Goal: Task Accomplishment & Management: Use online tool/utility

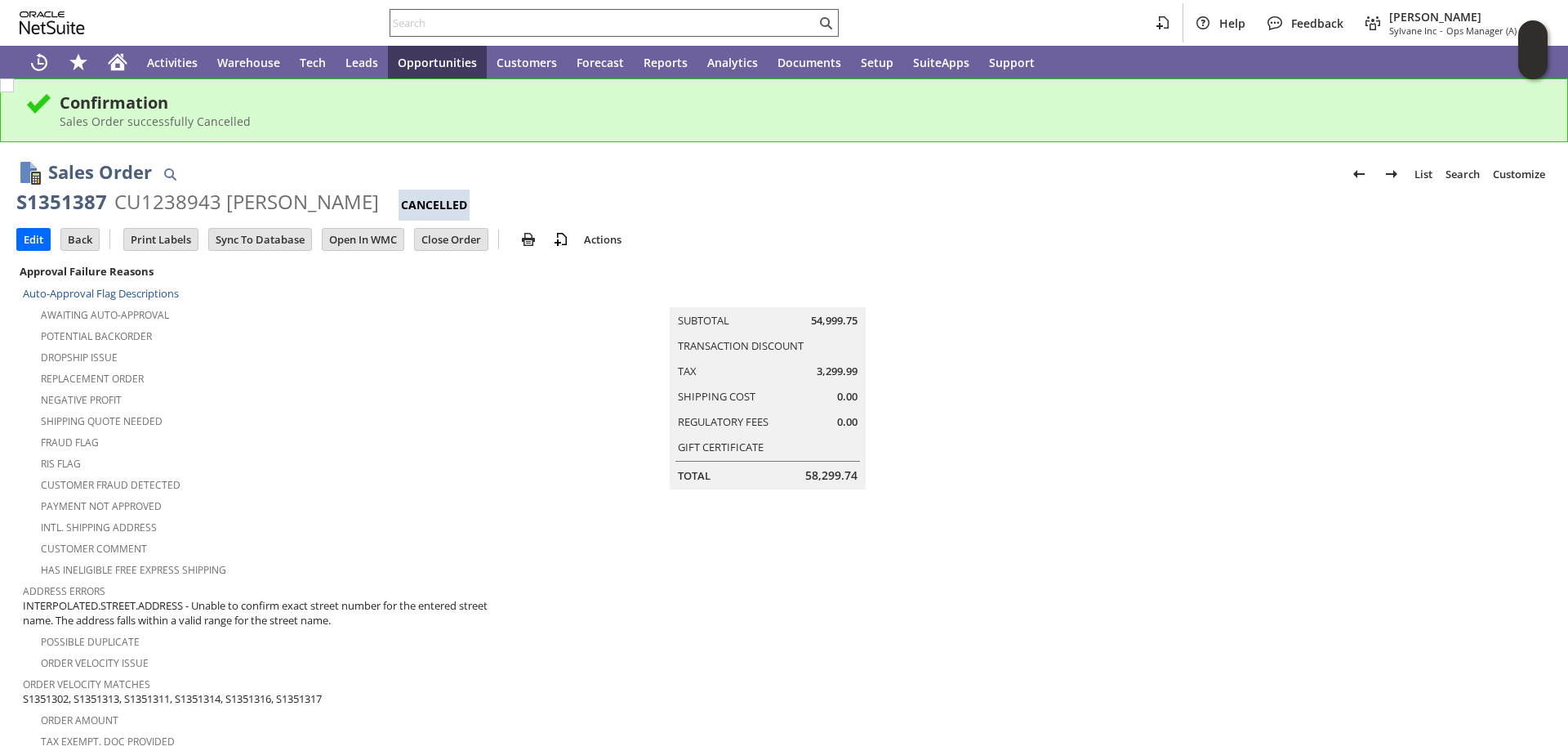
click at [453, 25] on input "text" at bounding box center [603, 22] width 425 height 19
paste input "47QDCC25ME6Z9"
type input "47QDCC25ME6Z9"
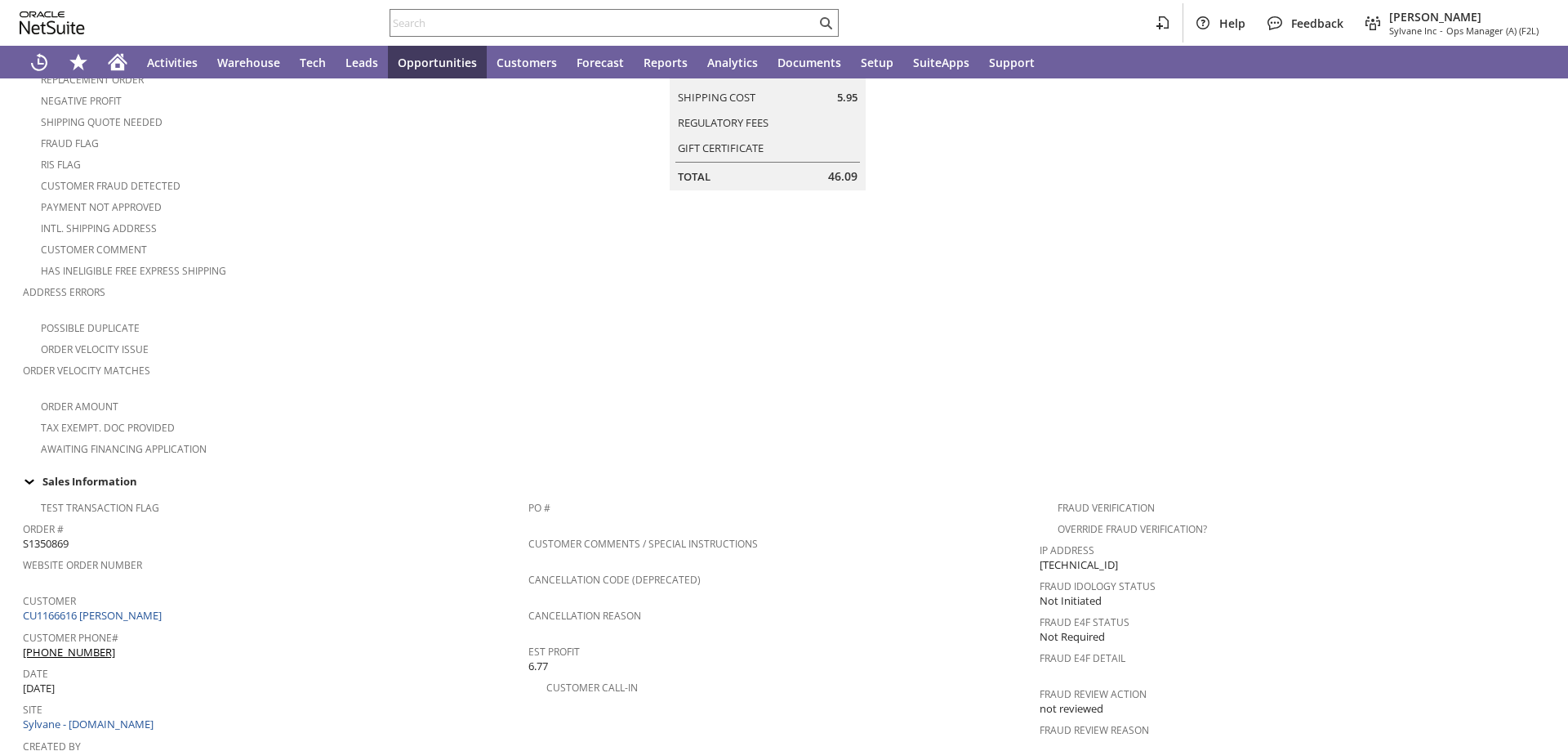
scroll to position [957, 0]
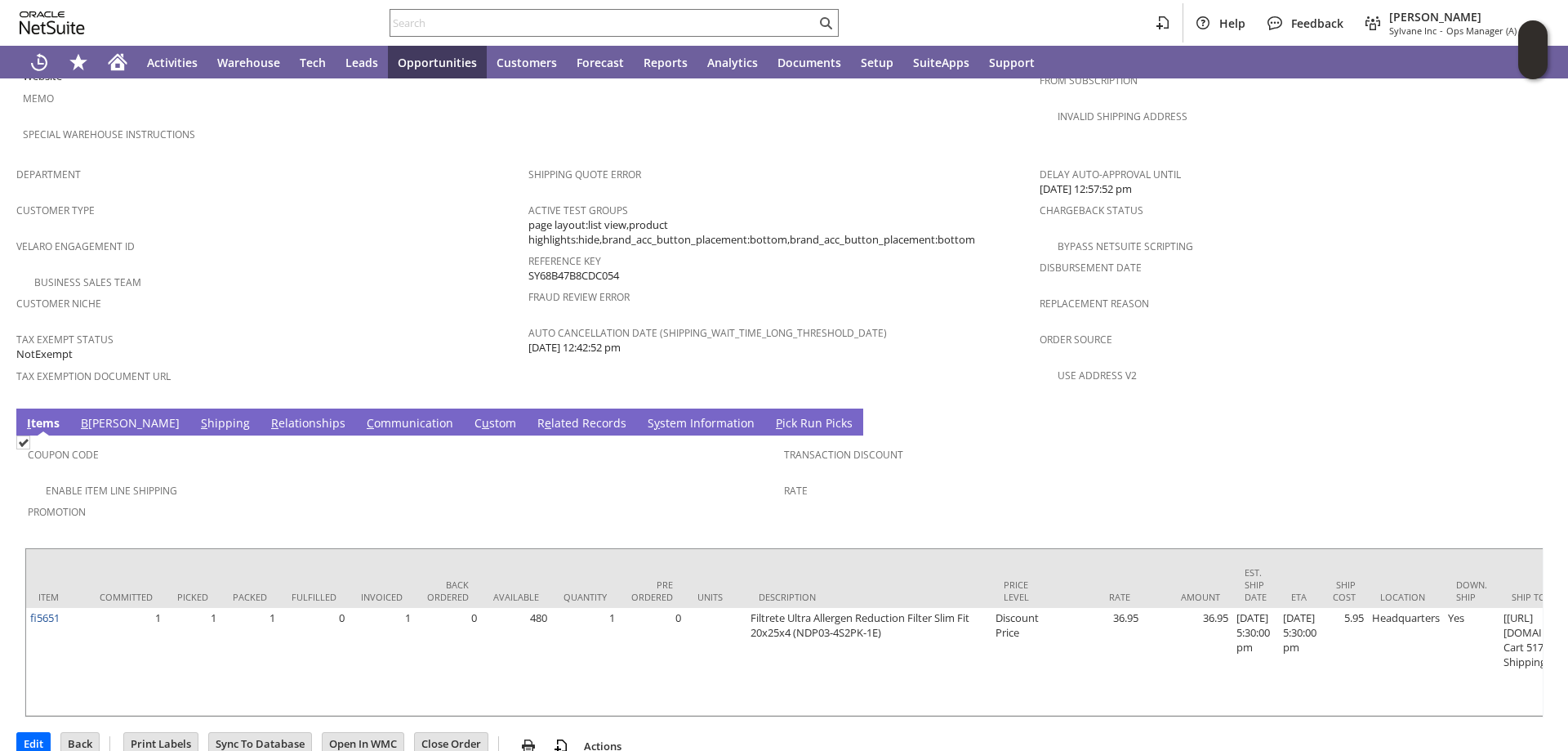
click at [197, 415] on link "S hipping" at bounding box center [226, 424] width 58 height 18
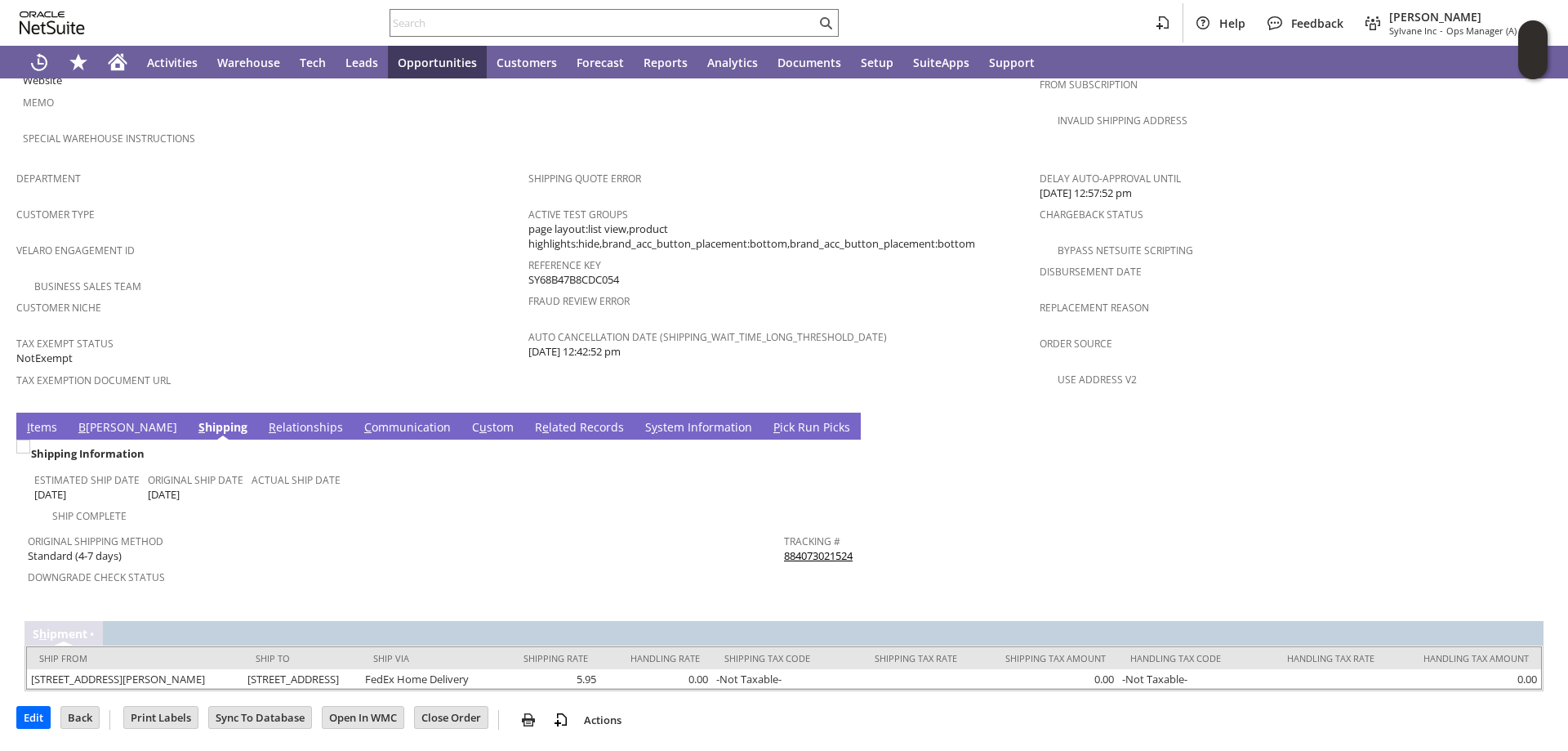
scroll to position [940, 0]
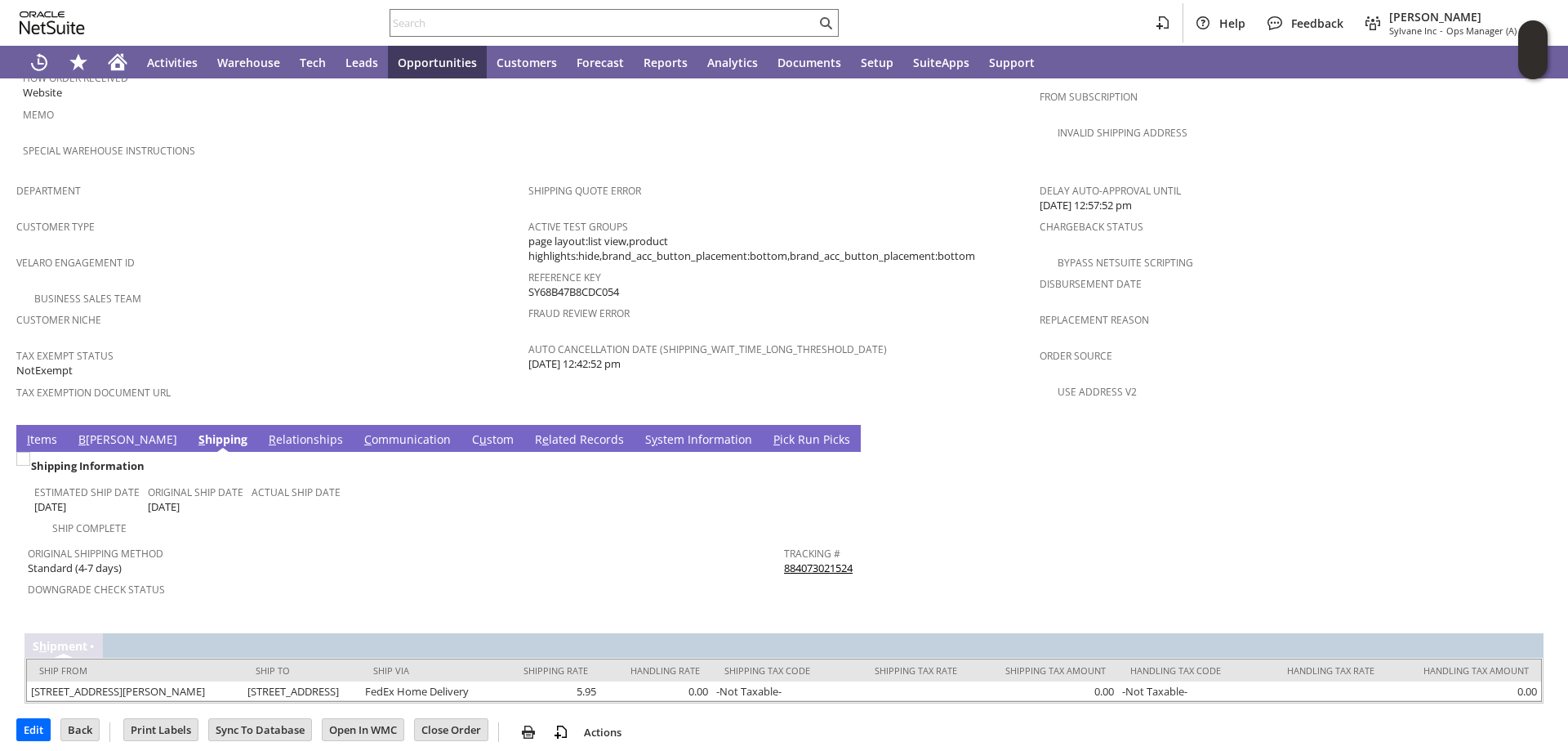
click at [531, 431] on link "R e lated Records" at bounding box center [579, 440] width 97 height 18
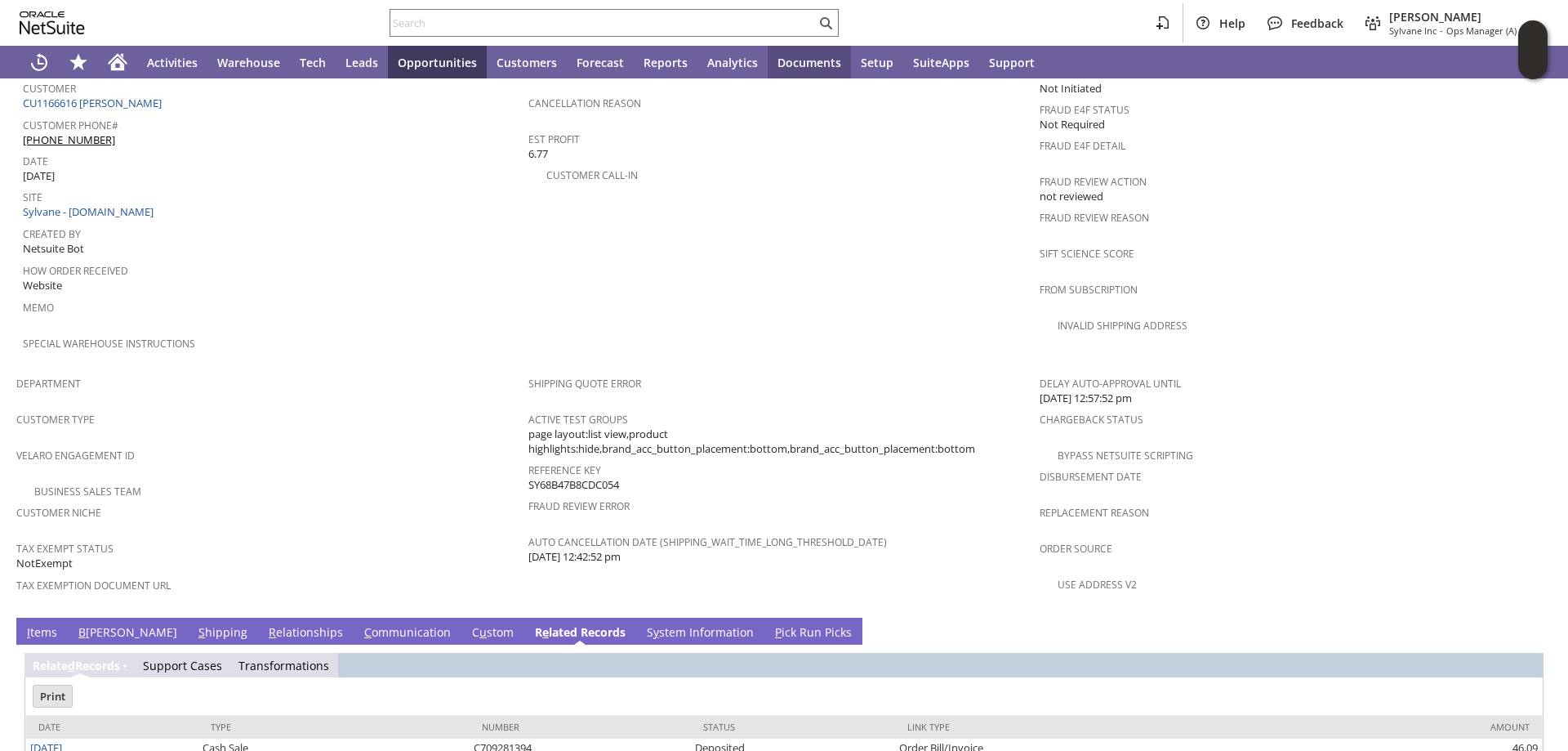
scroll to position [806, 0]
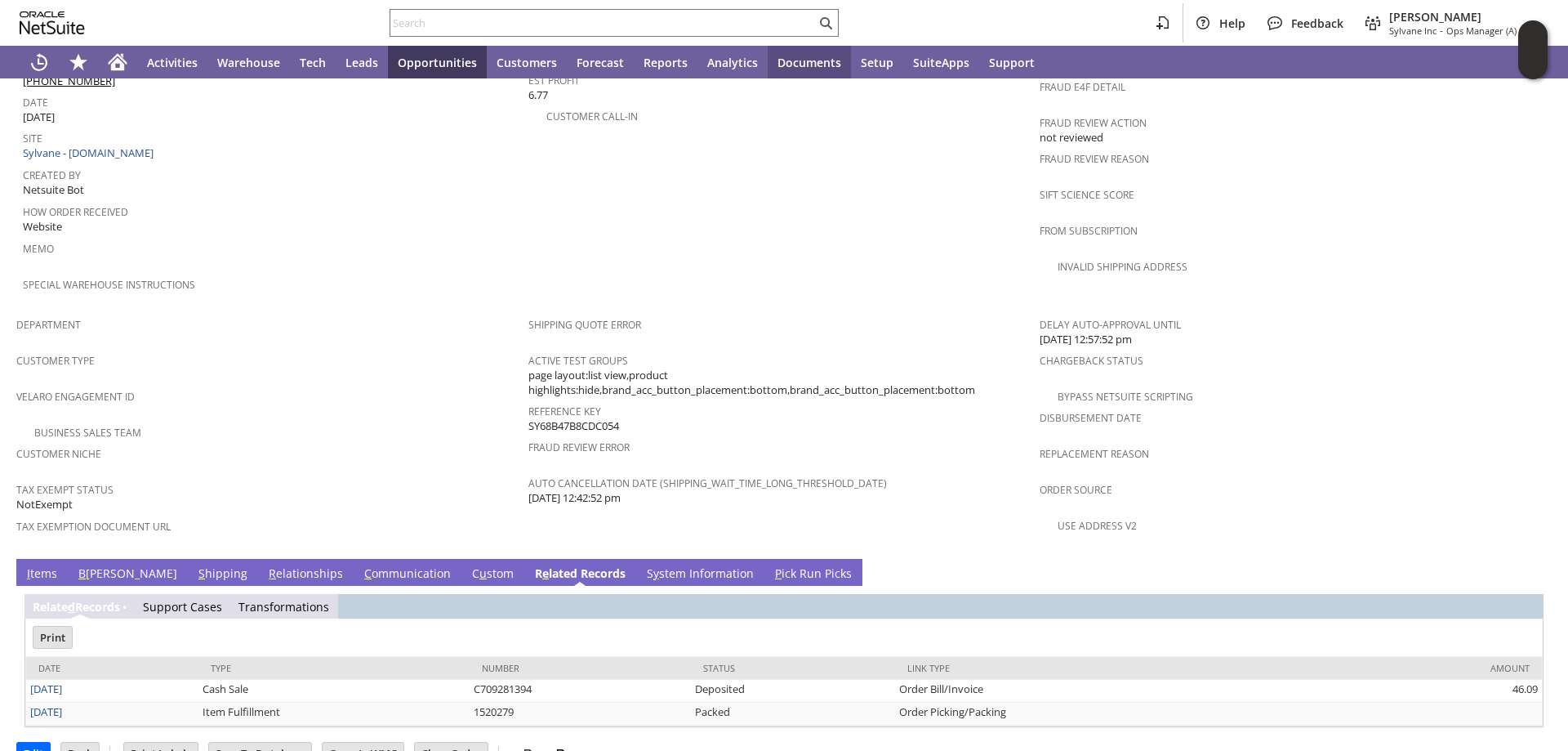
click at [34, 565] on link "I tems" at bounding box center [41, 573] width 38 height 18
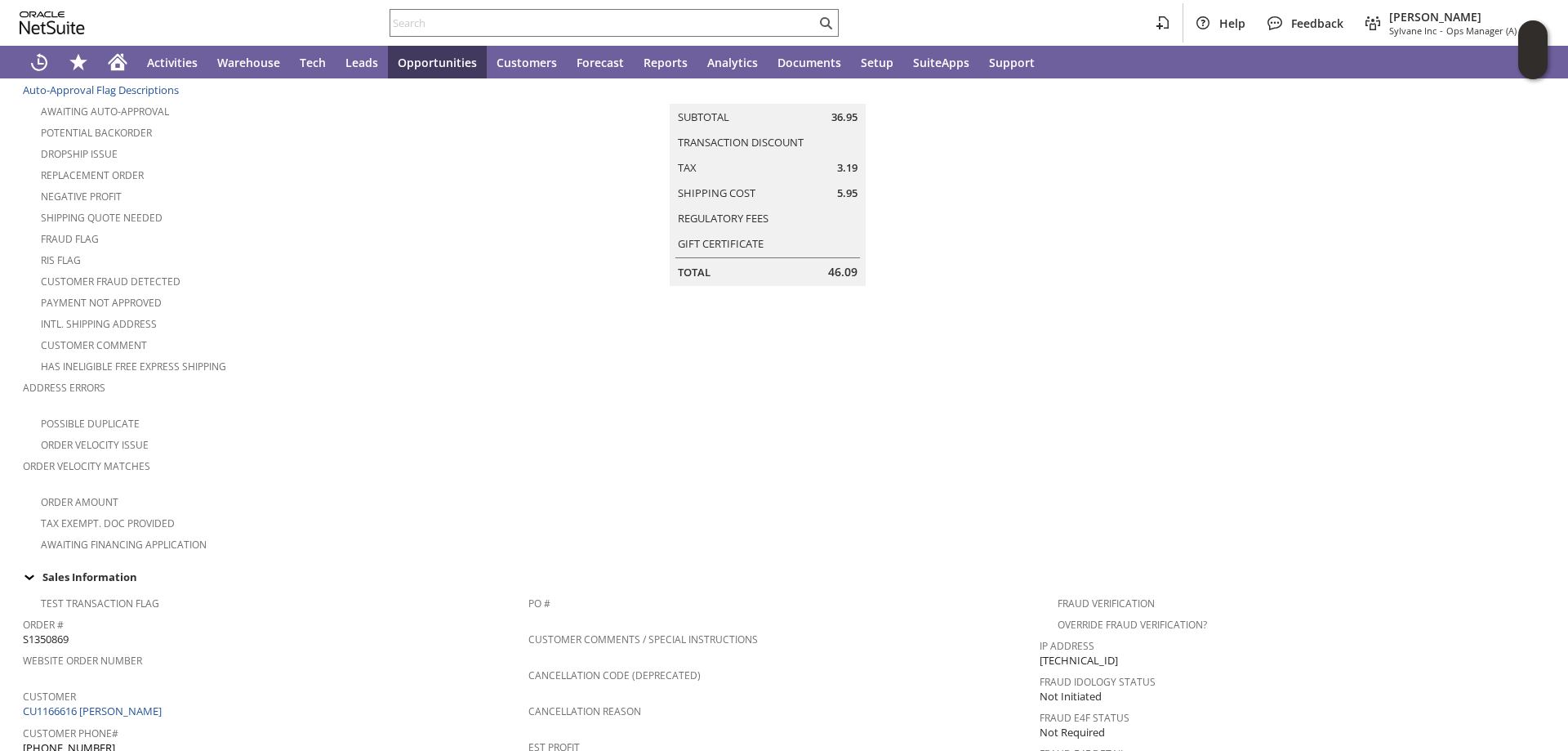
scroll to position [0, 0]
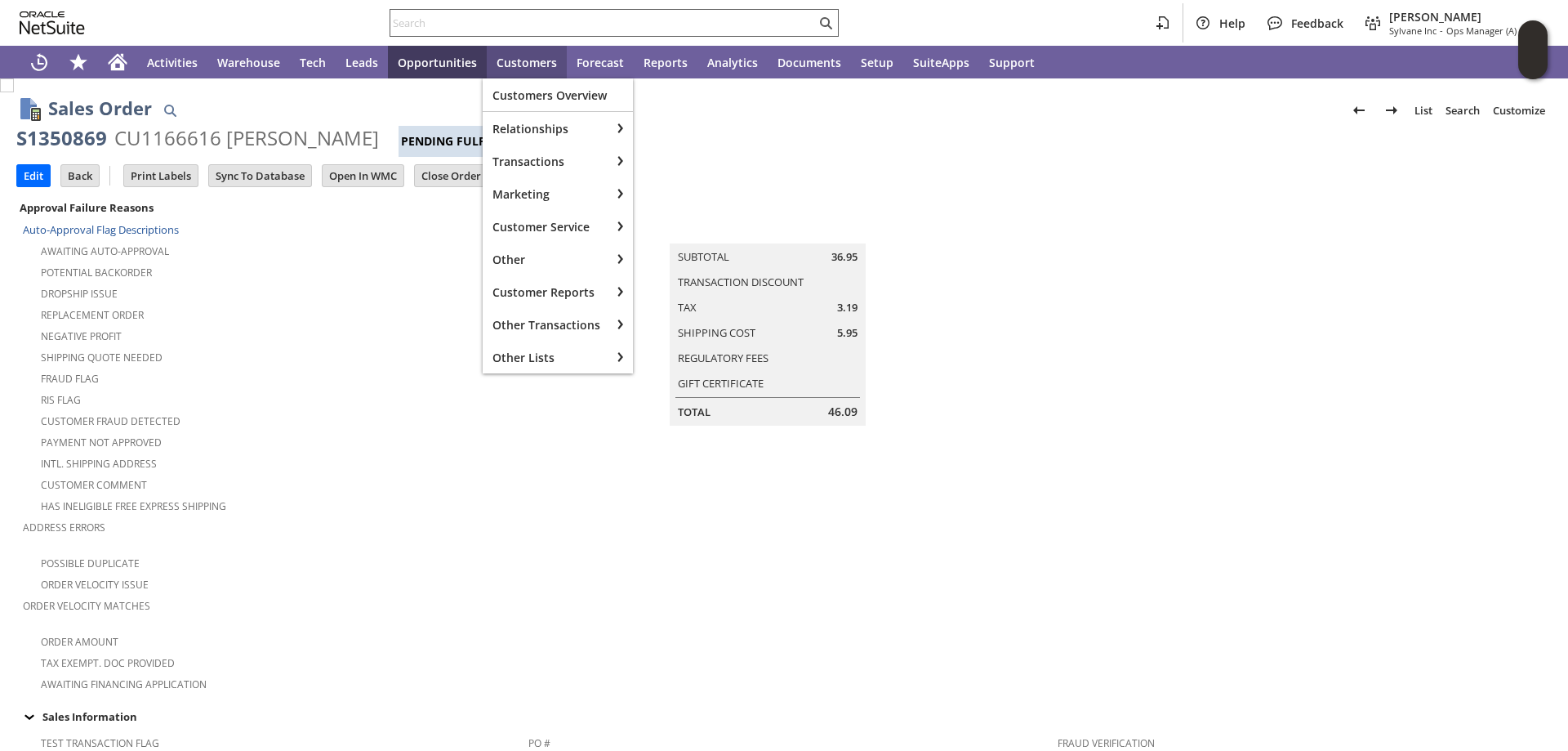
click at [490, 32] on input "text" at bounding box center [603, 22] width 425 height 19
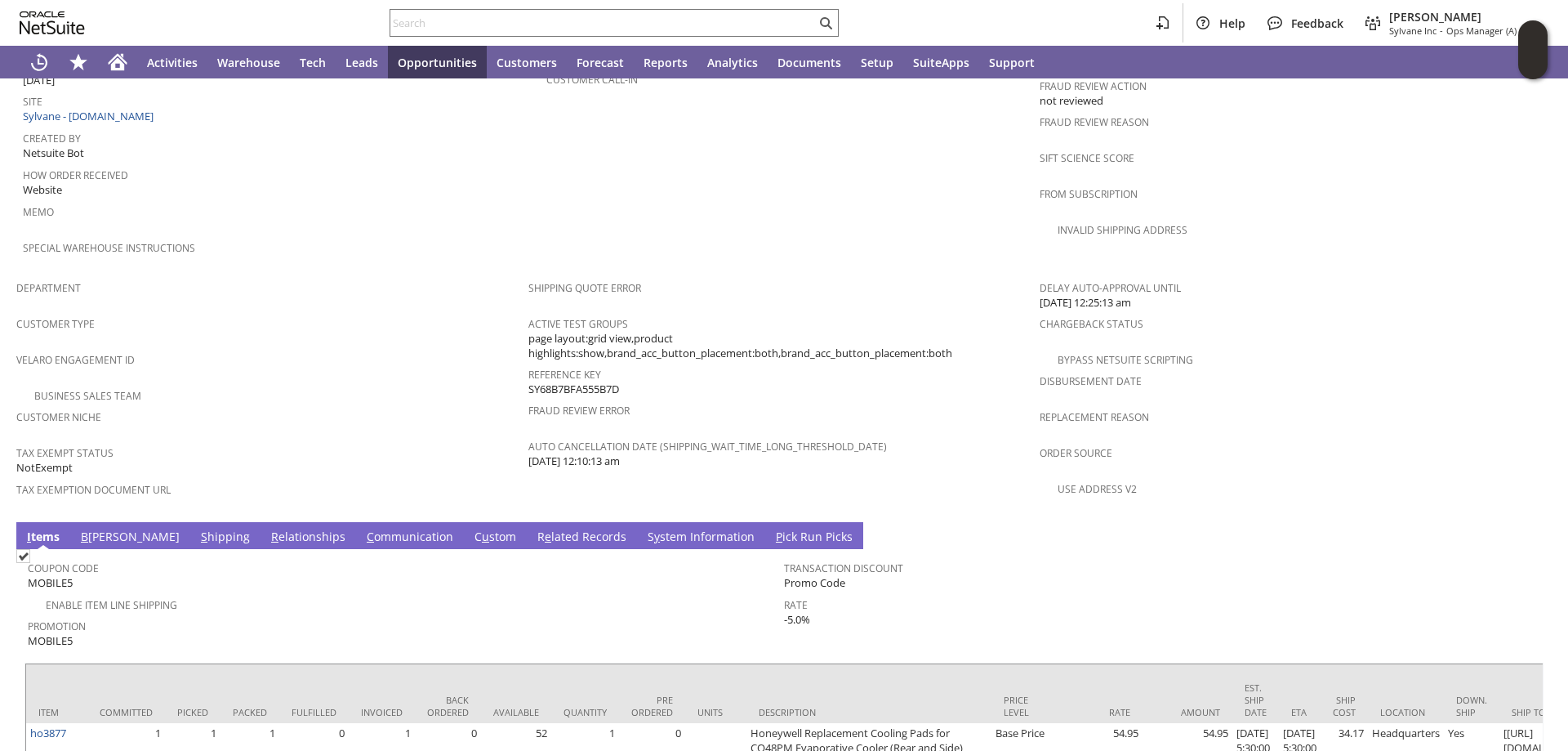
scroll to position [942, 0]
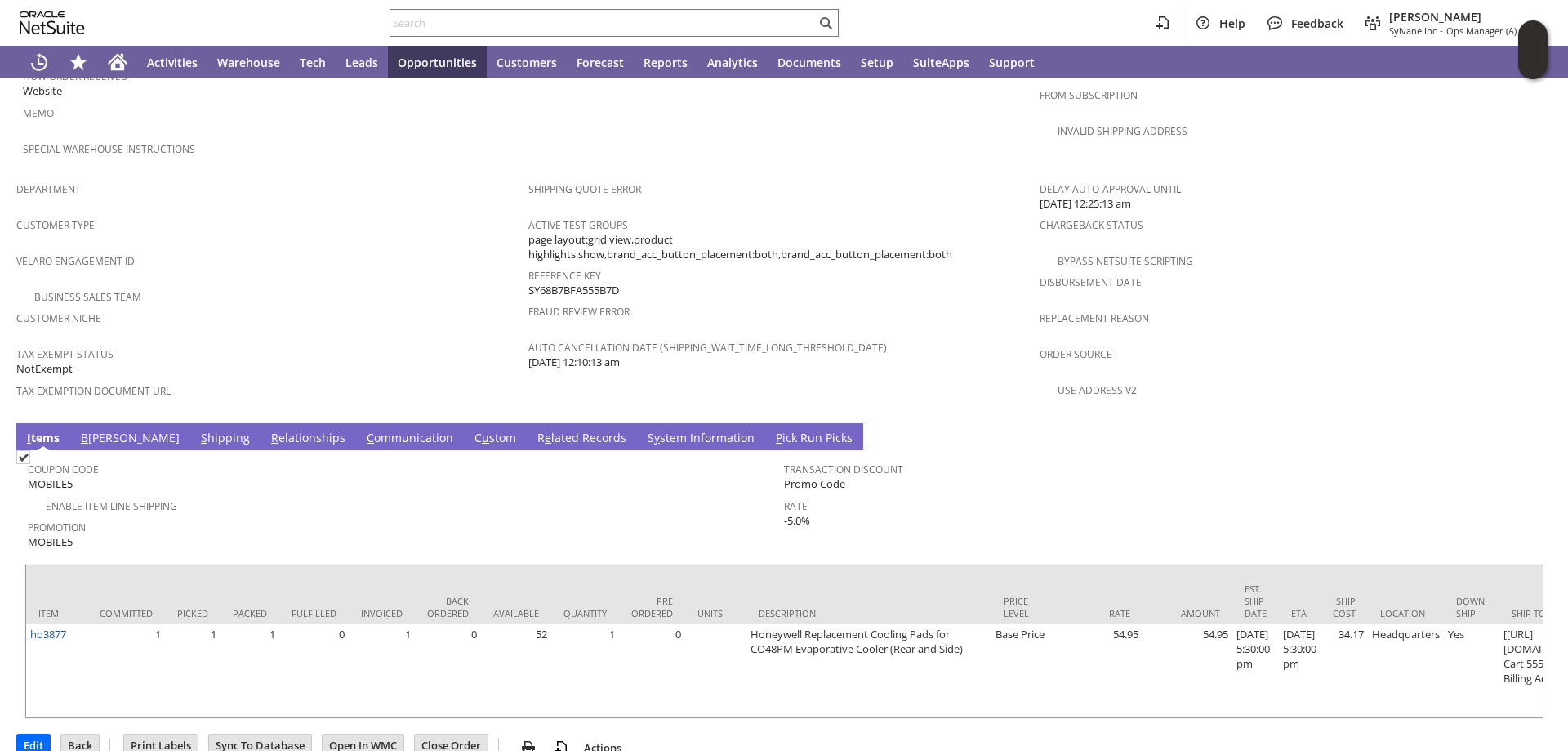
click at [197, 430] on link "S hipping" at bounding box center [226, 438] width 58 height 18
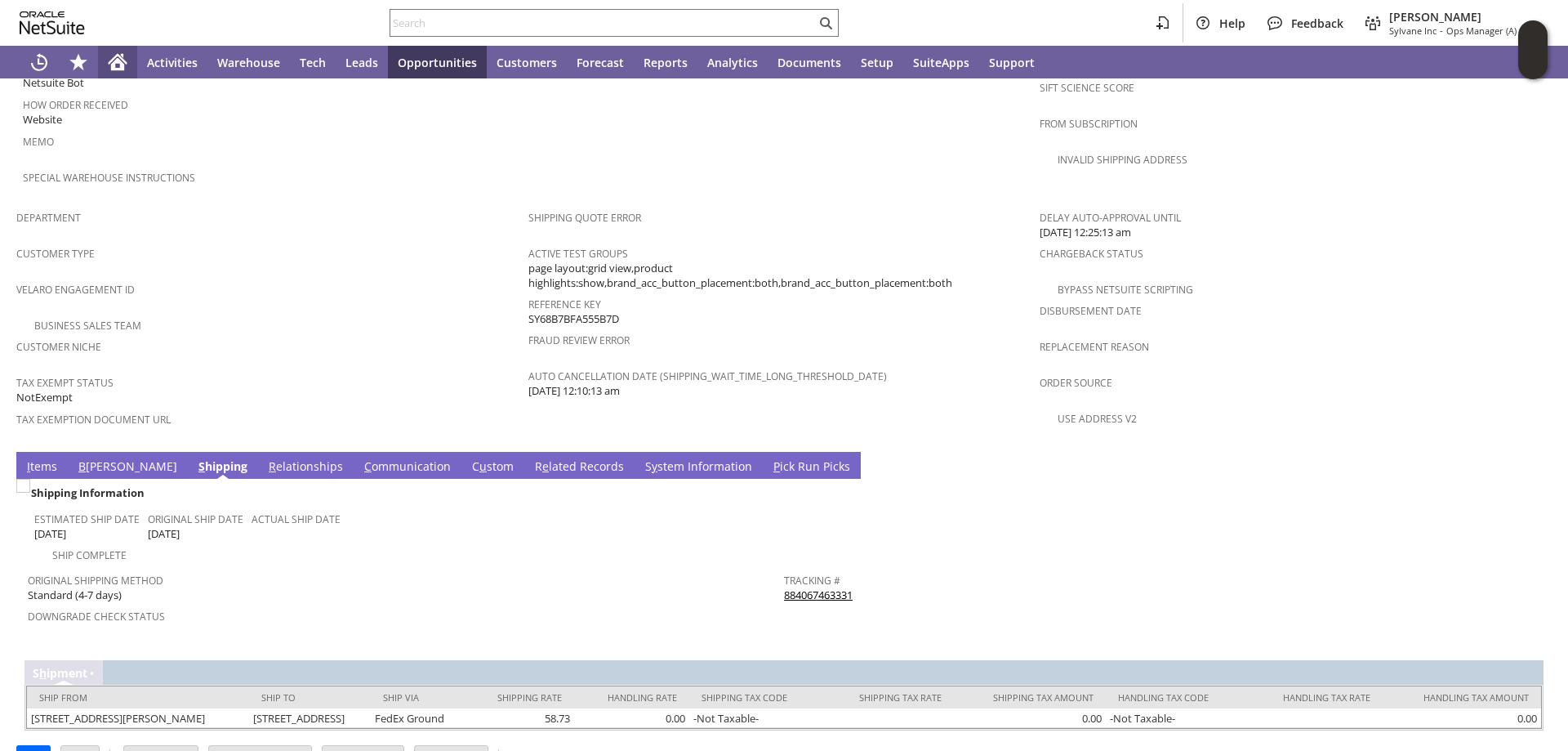
click at [120, 58] on icon "Home" at bounding box center [118, 59] width 19 height 11
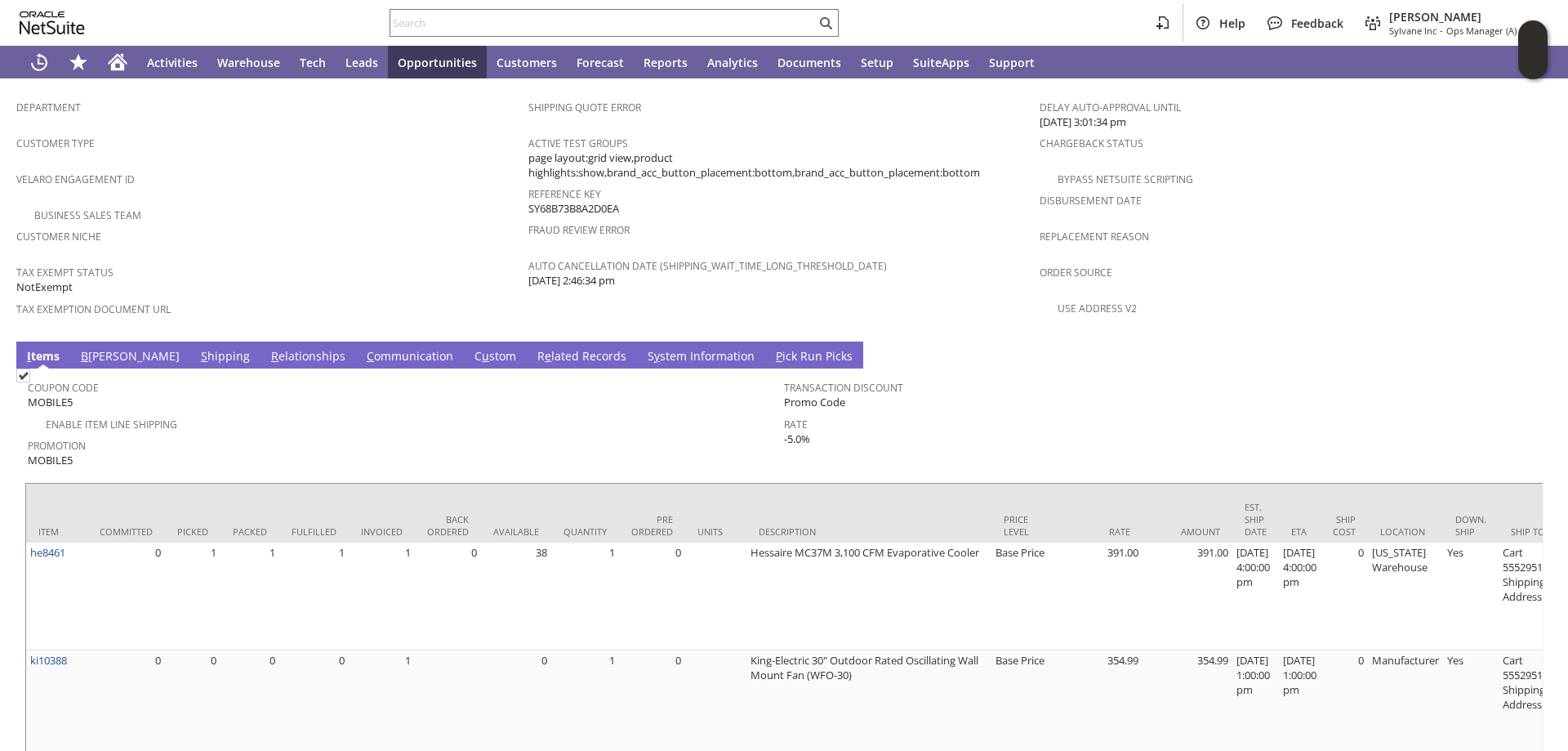
scroll to position [1062, 0]
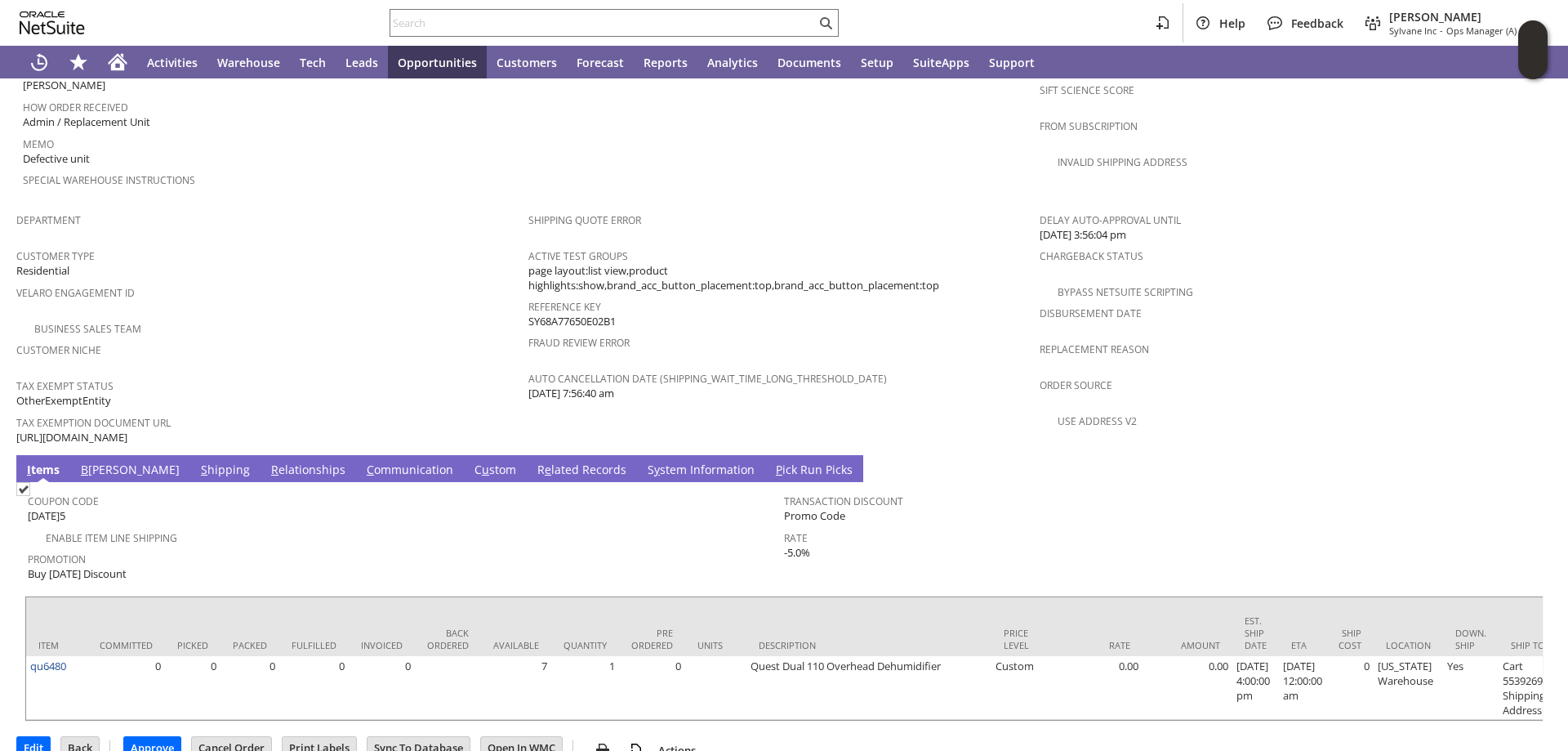
scroll to position [913, 0]
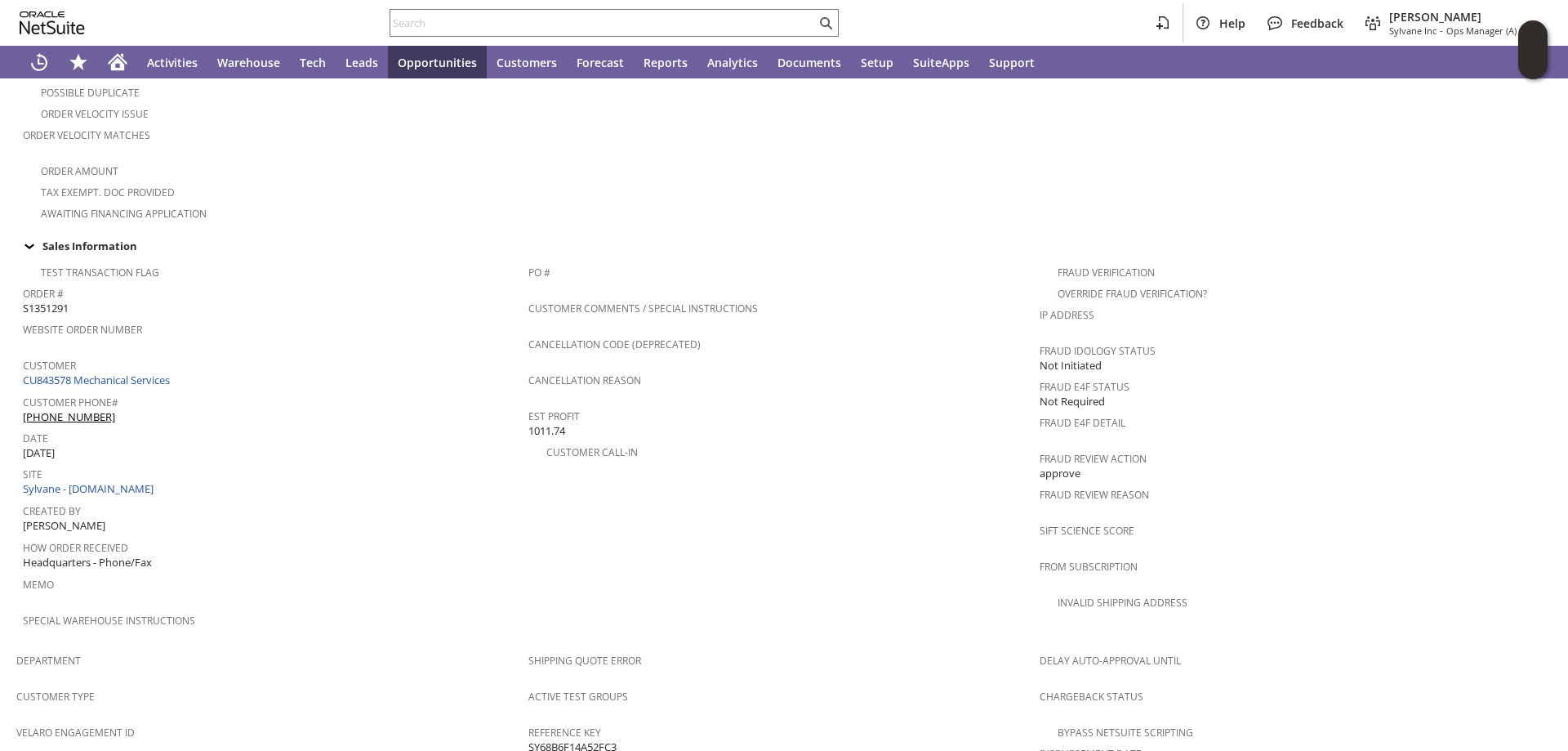
scroll to position [326, 0]
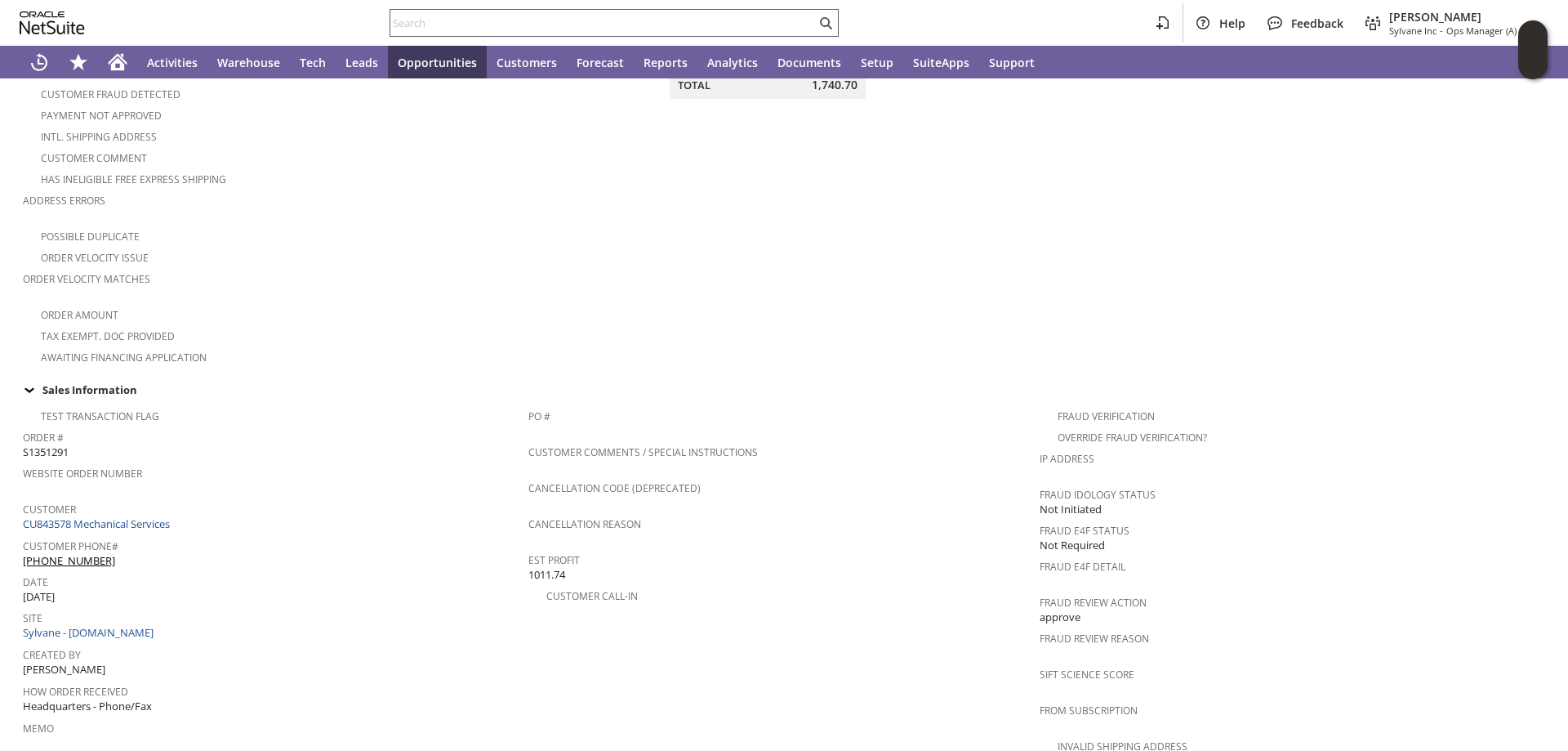
drag, startPoint x: 494, startPoint y: 15, endPoint x: 483, endPoint y: 24, distance: 14.2
click at [492, 17] on input "text" at bounding box center [603, 22] width 425 height 19
paste input "SY688D1960D1768"
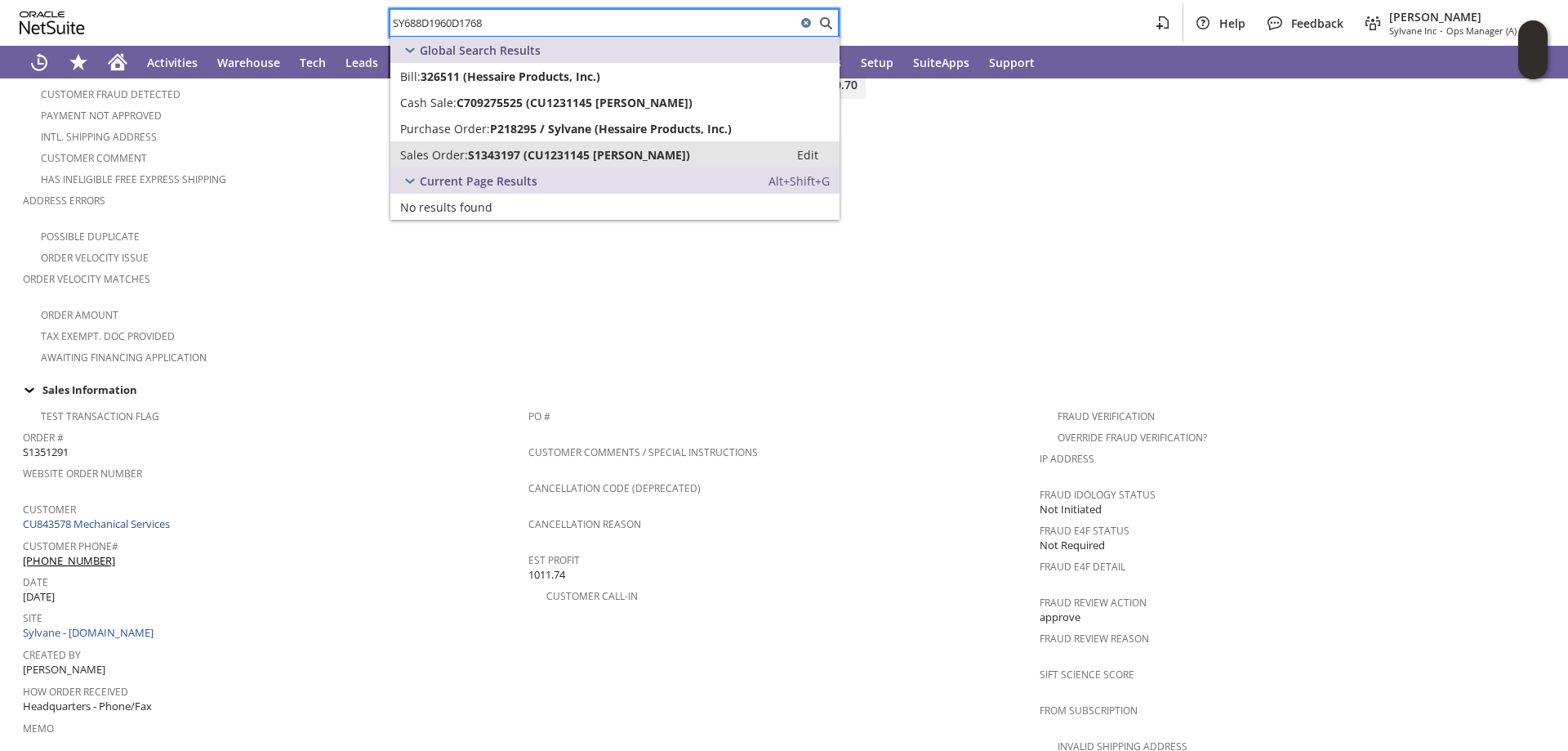
type input "SY688D1960D1768"
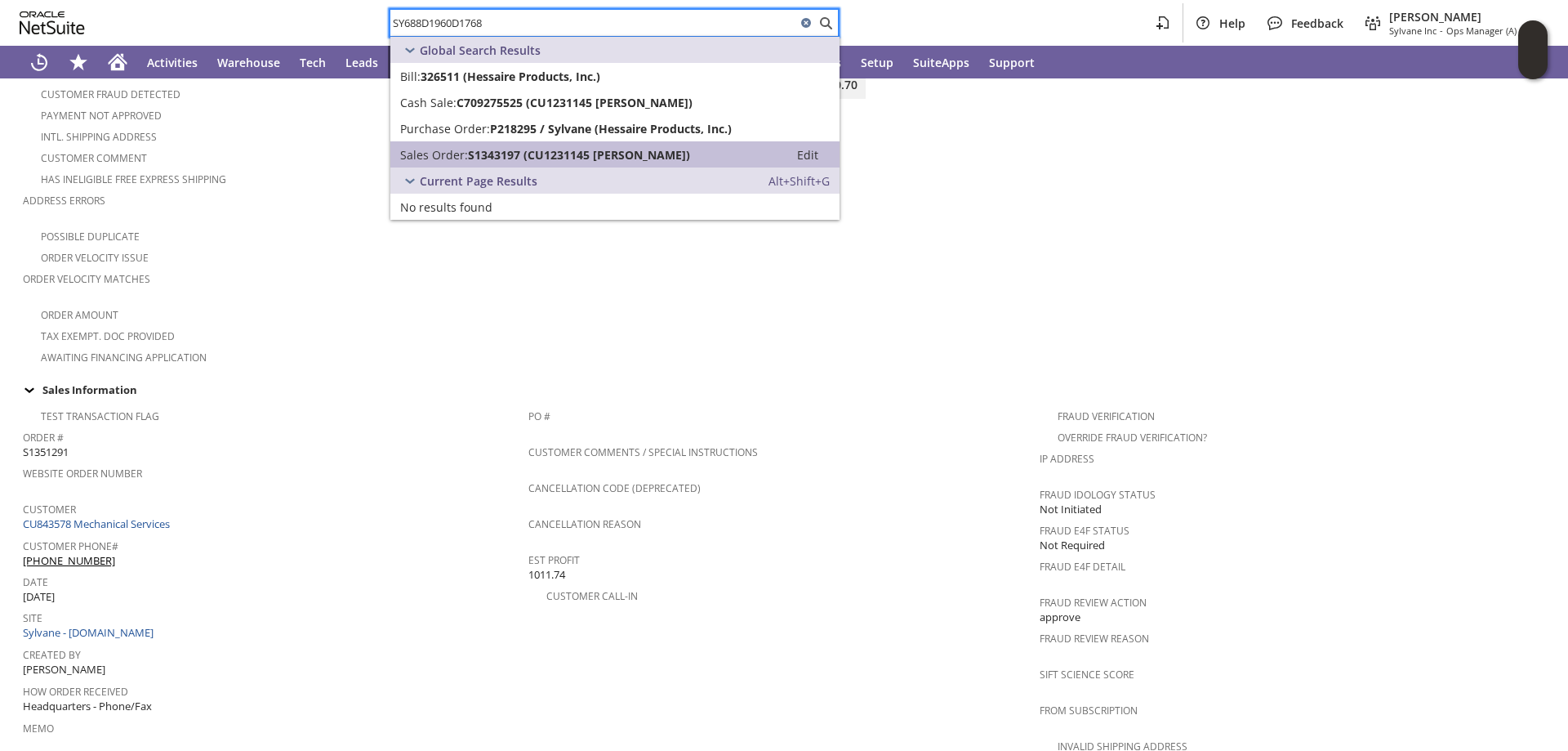
click at [625, 154] on span "S1343197 (CU1231145 Trey L Conley)" at bounding box center [578, 155] width 222 height 15
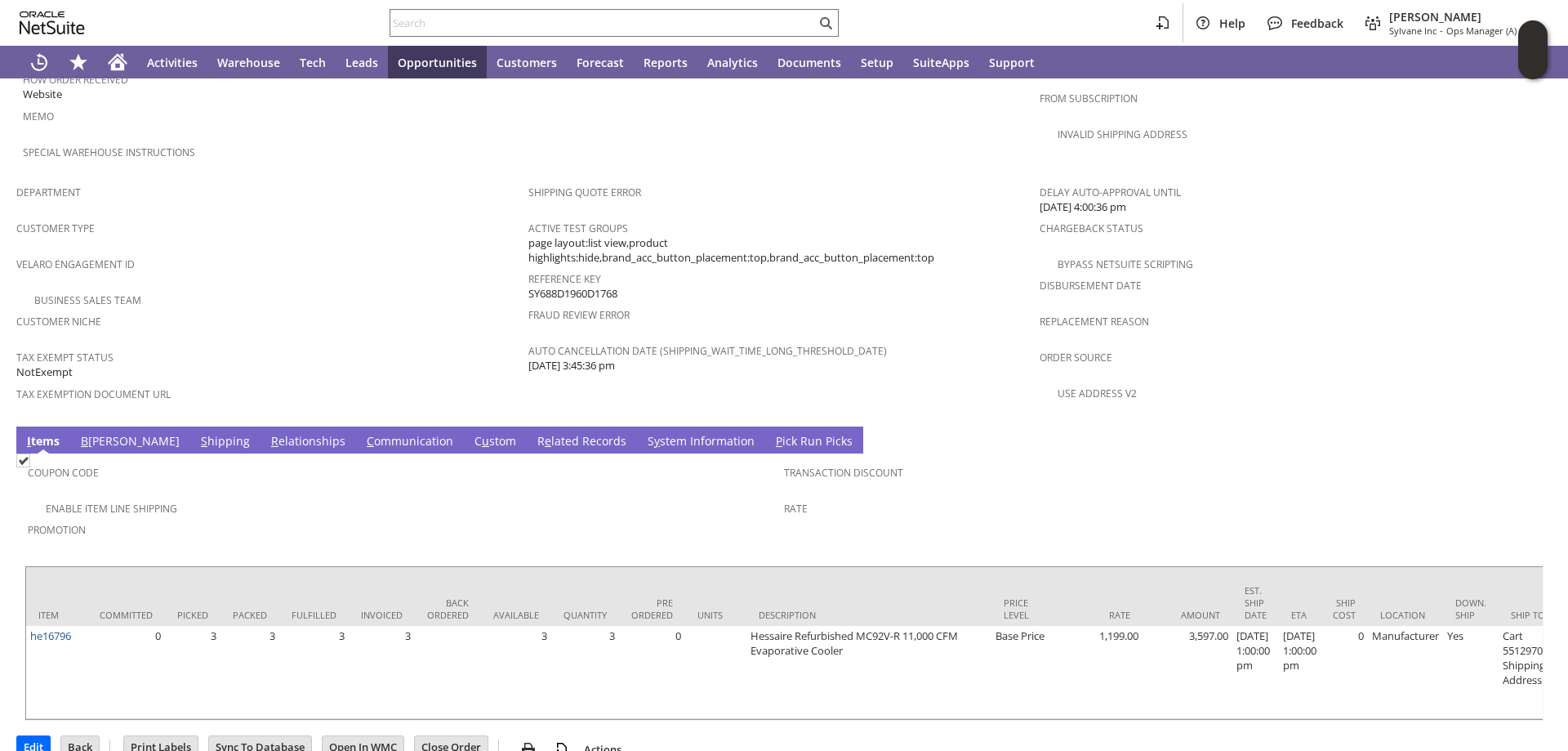
scroll to position [942, 0]
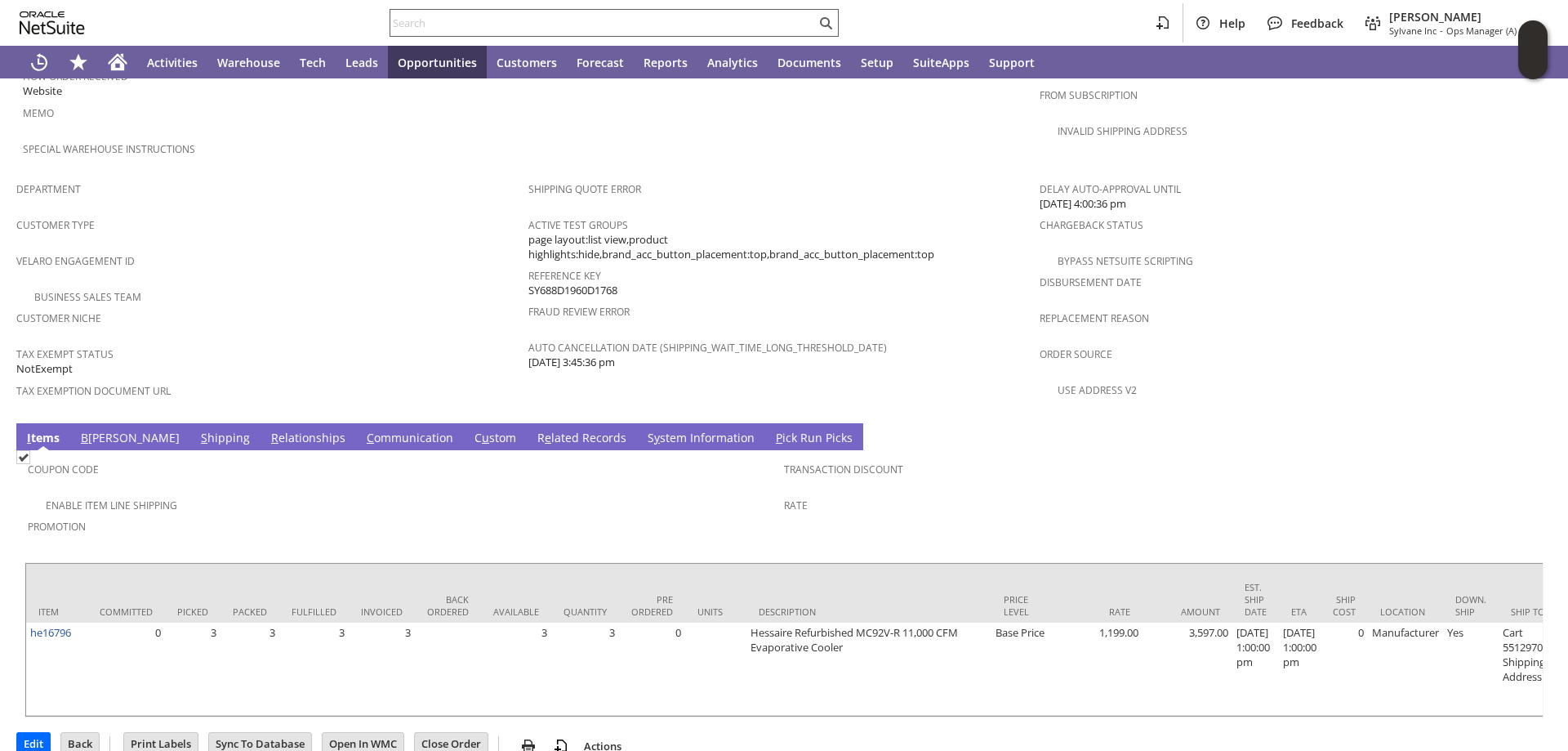
click at [438, 20] on input "text" at bounding box center [603, 22] width 425 height 19
paste input "[EMAIL_ADDRESS][DOMAIN_NAME]>"
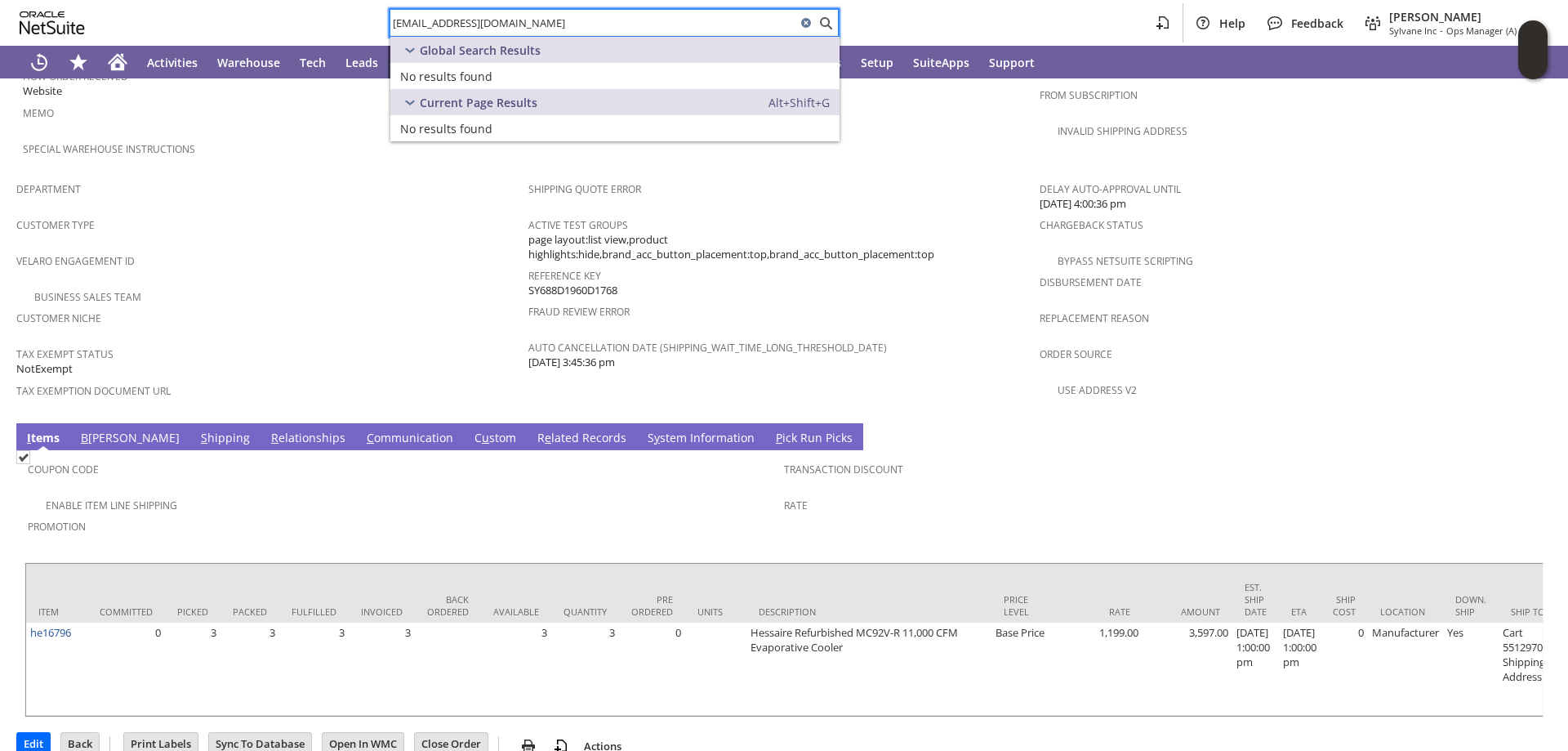
drag, startPoint x: 587, startPoint y: 24, endPoint x: -83, endPoint y: -48, distance: 673.9
click at [0, 0] on html "[EMAIL_ADDRESS][DOMAIN_NAME] Help Feedback [PERSON_NAME] Sylvane Inc - Ops Mana…" at bounding box center [784, 376] width 1568 height 751
paste input "DIAMOND FOODS"
drag, startPoint x: 444, startPoint y: 24, endPoint x: 96, endPoint y: -16, distance: 350.3
click at [96, 0] on html "DIAMOND FOODS Help Feedback [PERSON_NAME] Sylvane Inc - Ops Manager (A) (F2L) A…" at bounding box center [784, 376] width 1568 height 751
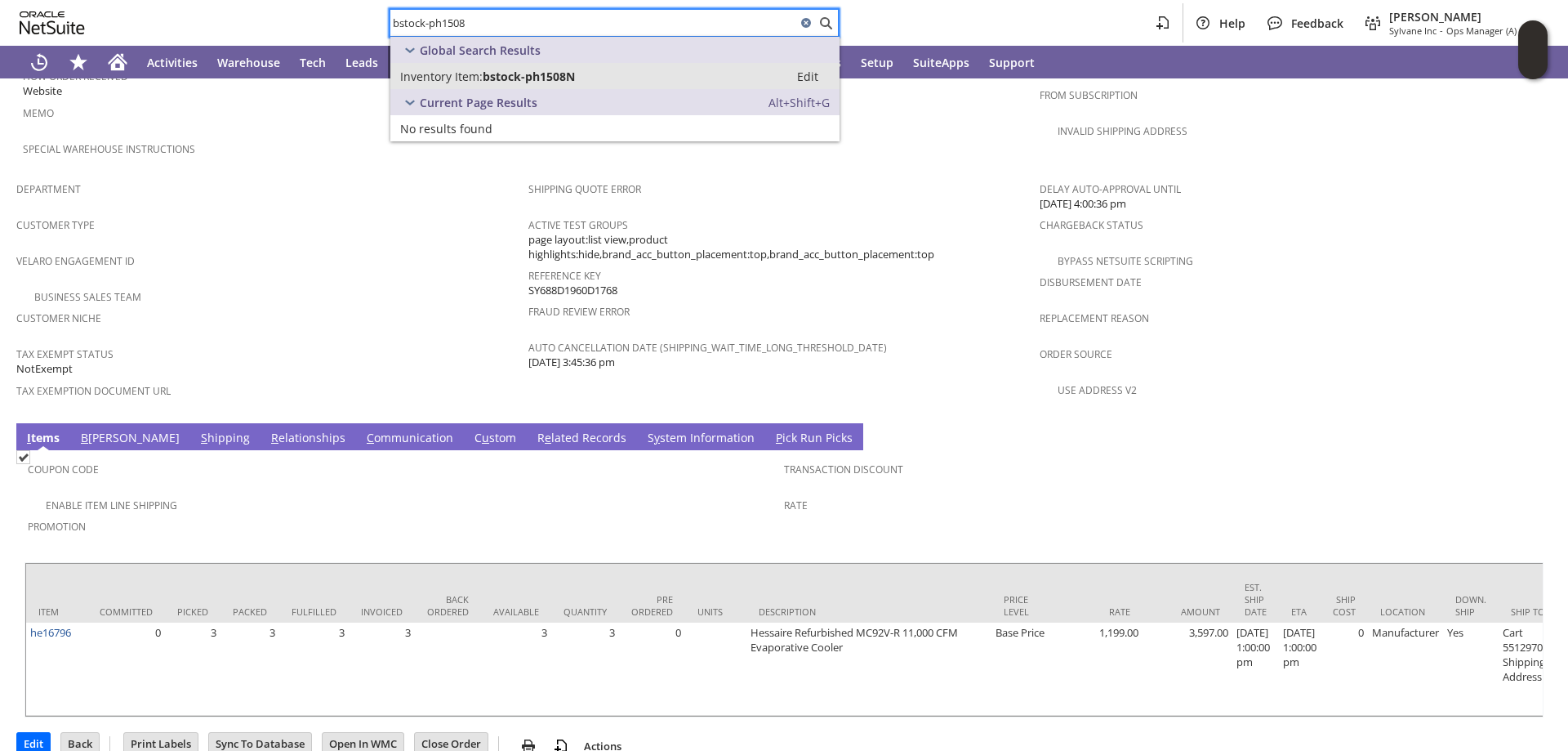
type input "bstock-ph1508"
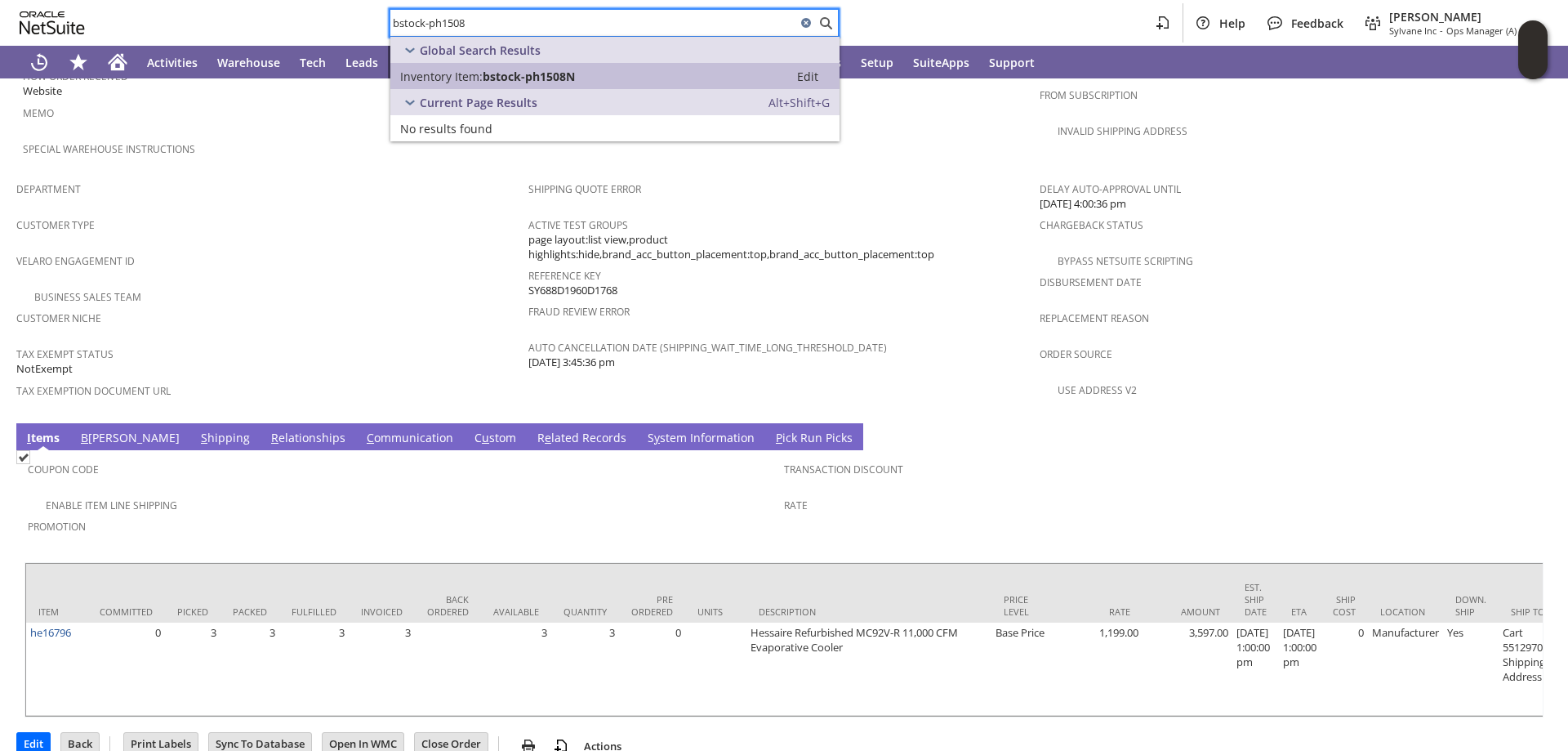
click at [528, 80] on span "bstock-ph1508N" at bounding box center [529, 76] width 92 height 15
